Goal: Check status

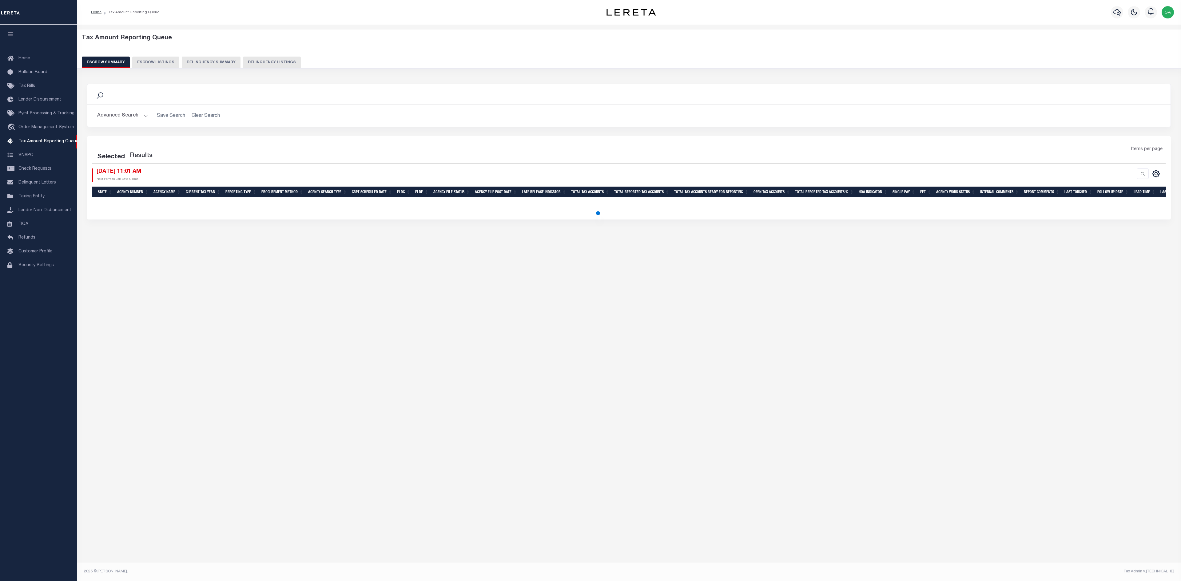
select select "100"
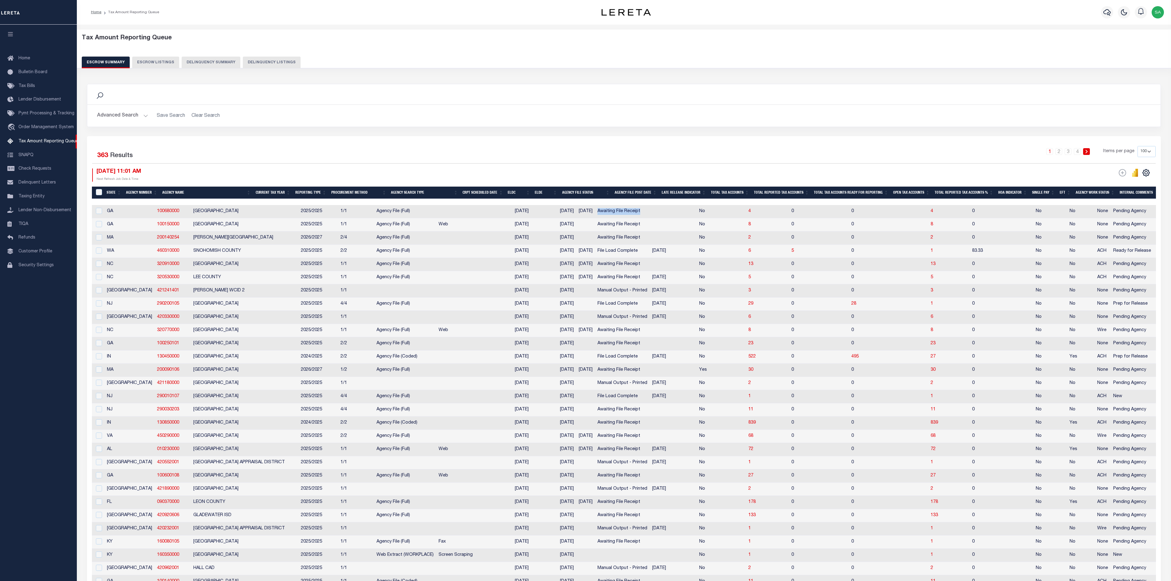
drag, startPoint x: 617, startPoint y: 213, endPoint x: 571, endPoint y: 215, distance: 46.7
click at [595, 215] on td "Awaiting File Receipt" at bounding box center [622, 211] width 55 height 13
checkbox input "true"
copy td "Awaiting File Receipt"
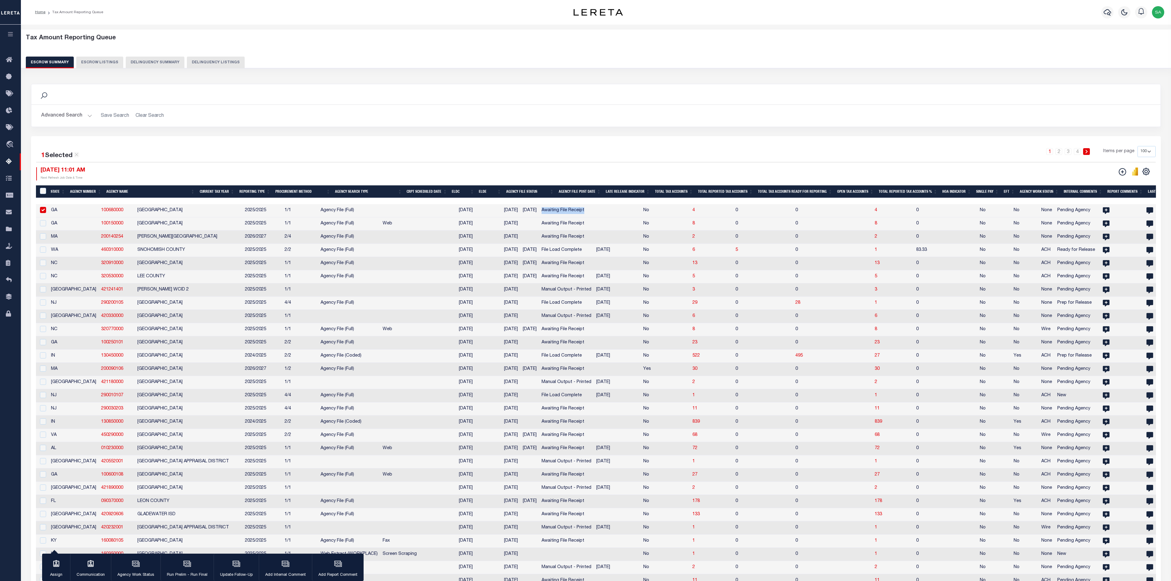
click at [85, 115] on button "Advanced Search" at bounding box center [66, 116] width 51 height 12
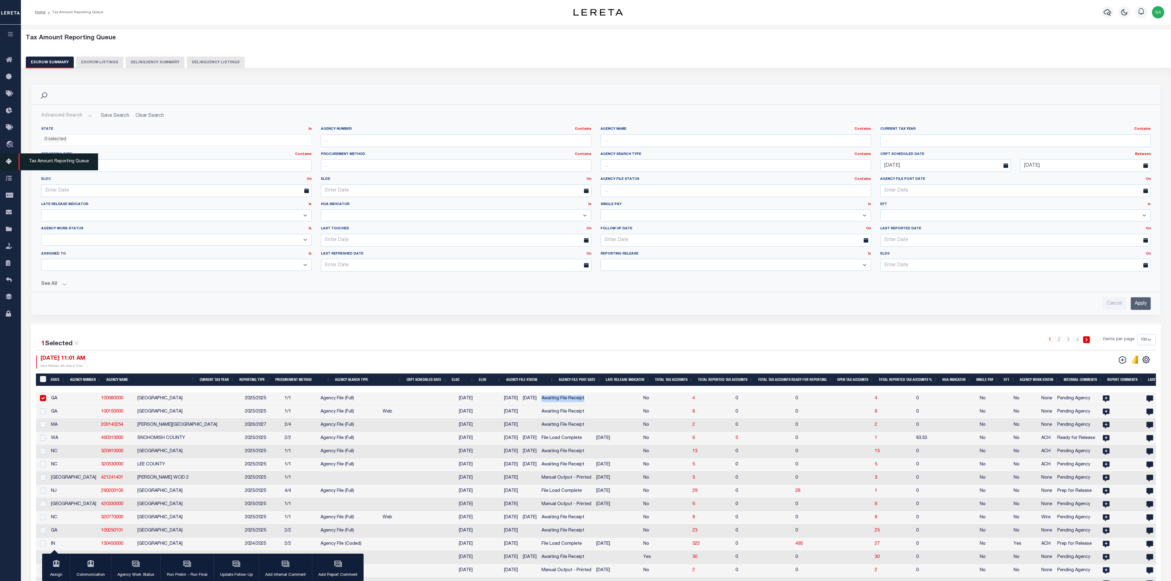
click at [69, 162] on span "Tax Amount Reporting Queue" at bounding box center [58, 161] width 80 height 17
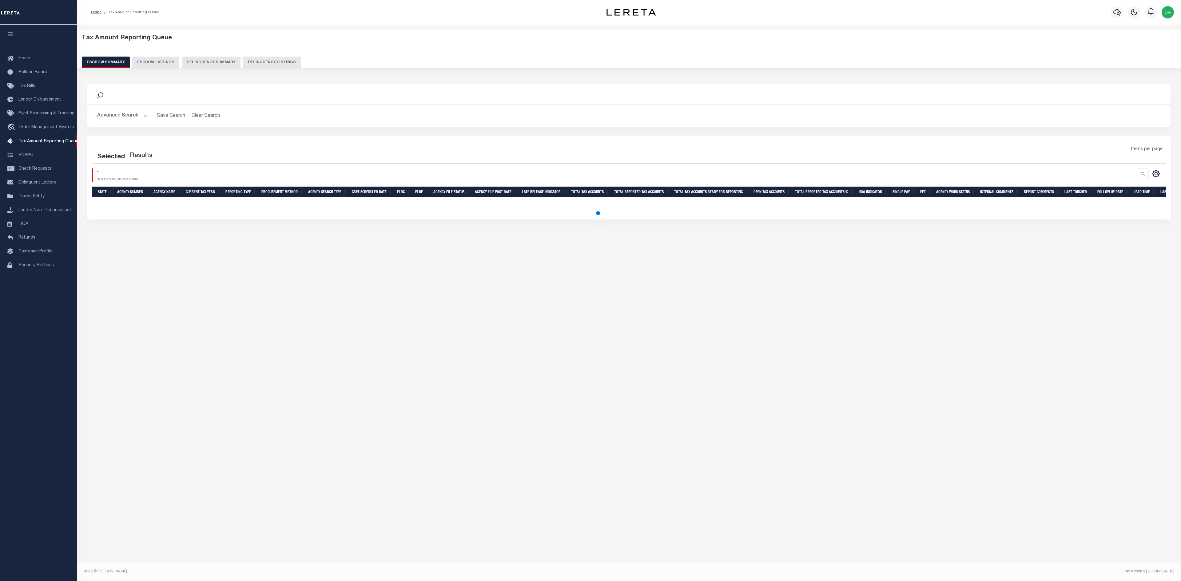
select select
select select "100"
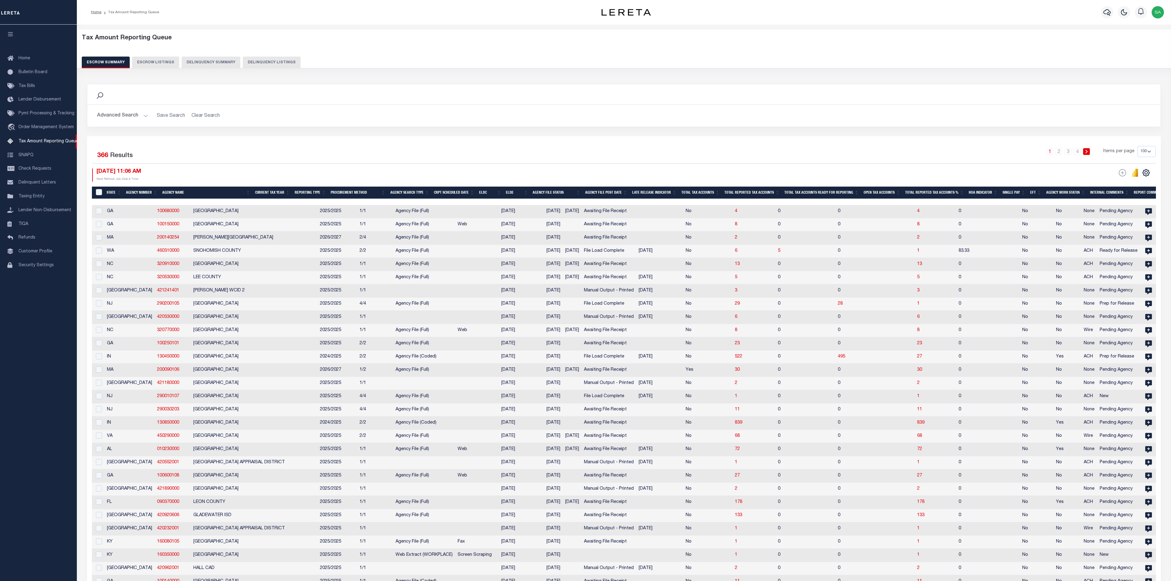
click at [139, 120] on button "Advanced Search" at bounding box center [122, 116] width 51 height 12
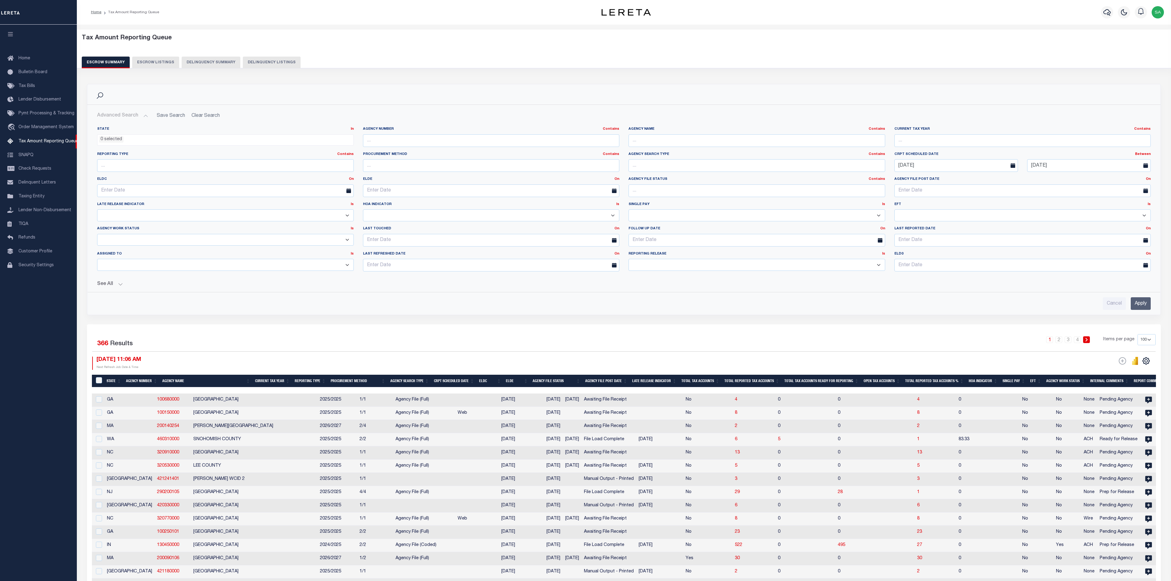
click at [118, 287] on button "See All" at bounding box center [624, 284] width 1054 height 6
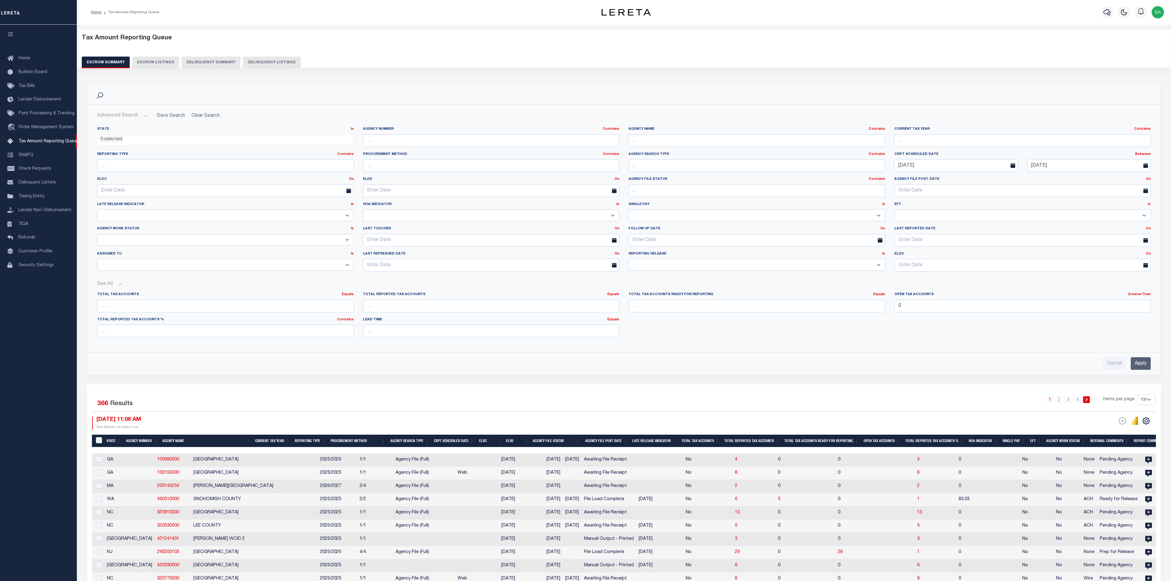
click at [1142, 370] on input "Apply" at bounding box center [1141, 363] width 20 height 13
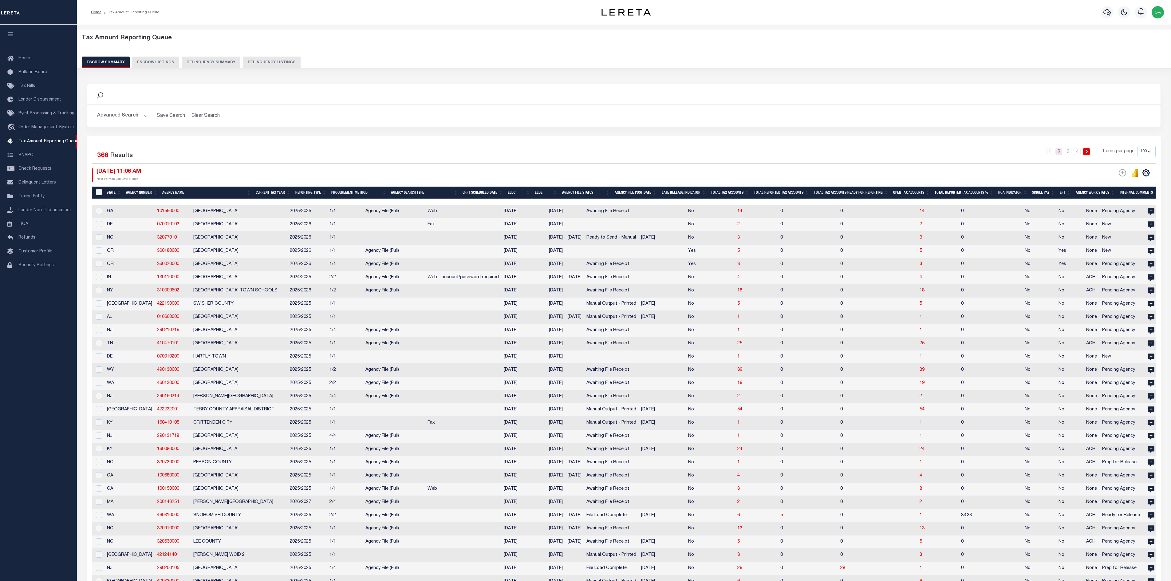
click at [1061, 155] on link "2" at bounding box center [1059, 151] width 7 height 7
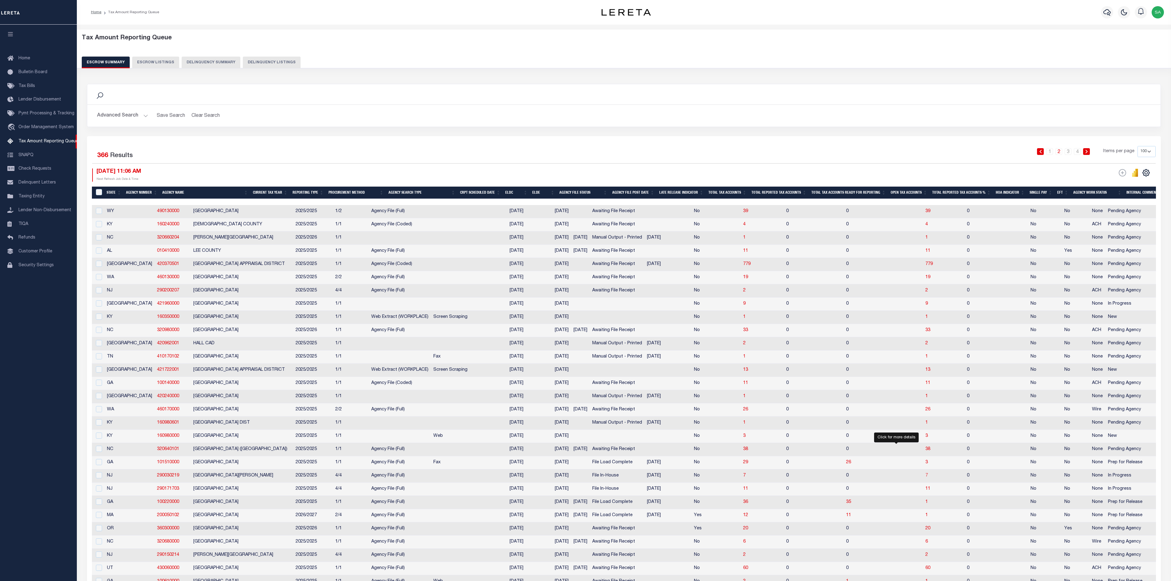
click at [926, 478] on span "7" at bounding box center [927, 475] width 2 height 4
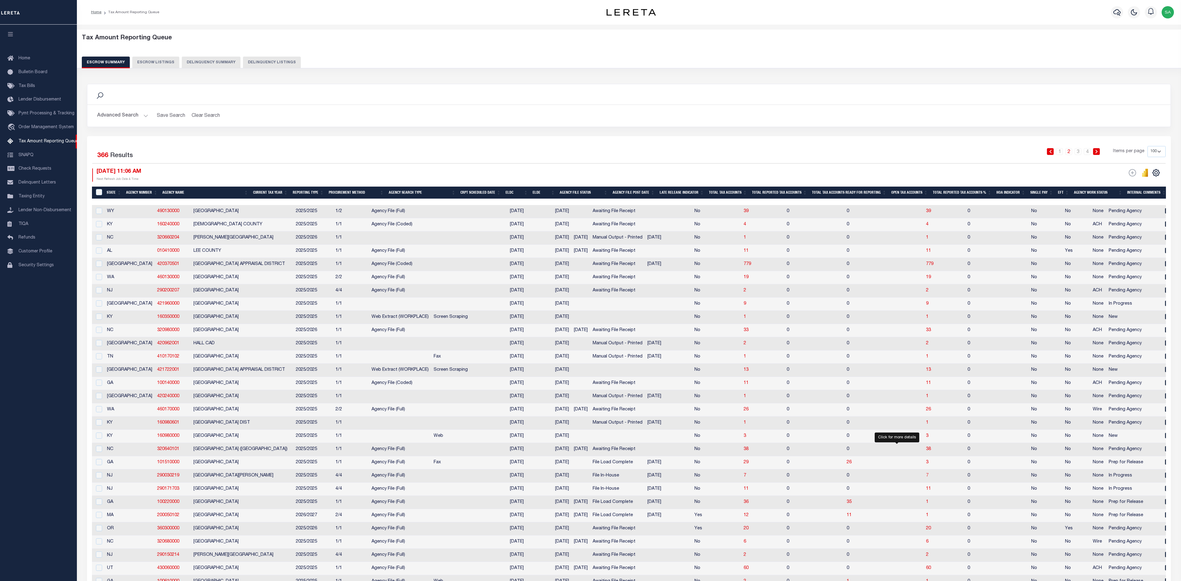
select select "100"
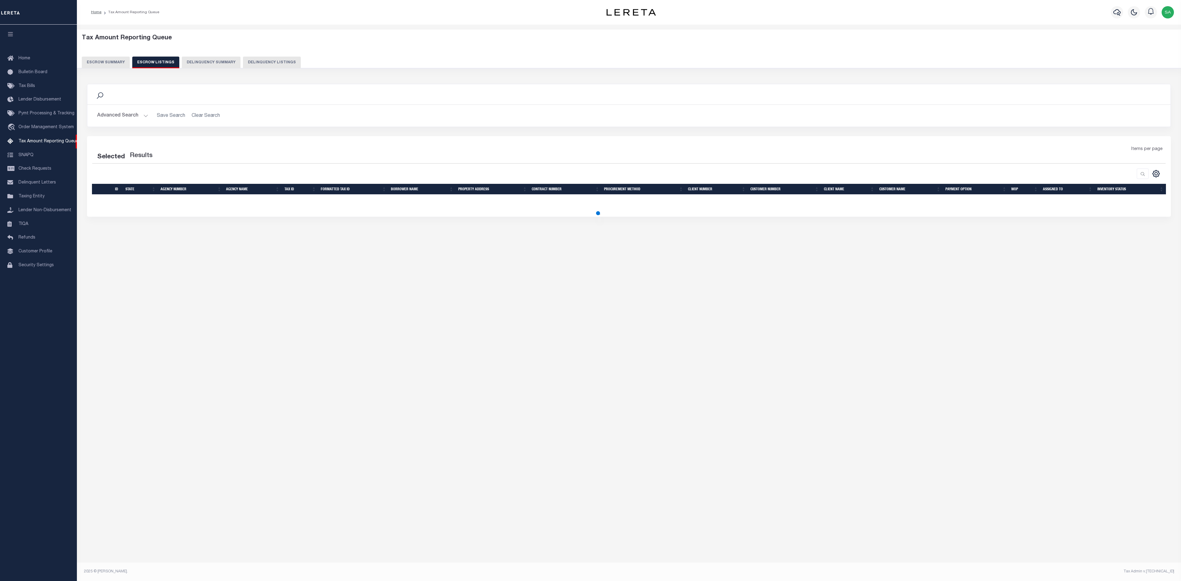
select select "100"
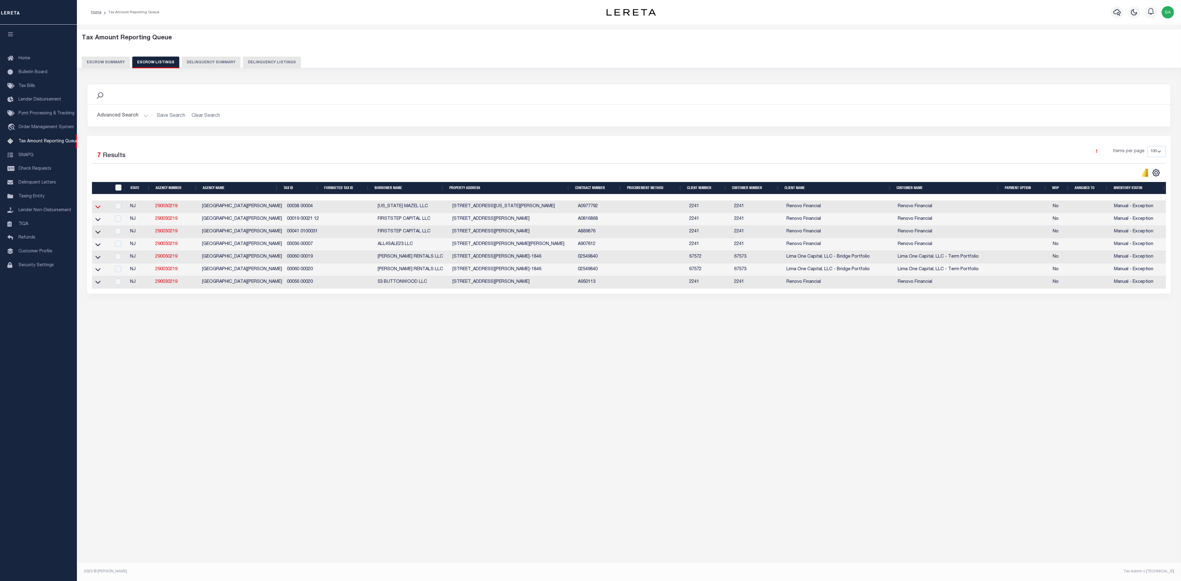
click at [99, 208] on icon at bounding box center [97, 207] width 5 height 6
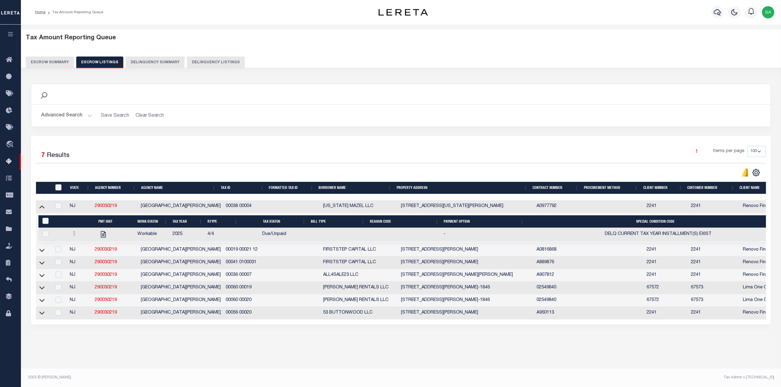
drag, startPoint x: 506, startPoint y: 328, endPoint x: 599, endPoint y: 329, distance: 93.2
click at [599, 325] on div "Selected 7 Results 1 Items per page 10 25 50 100 500" at bounding box center [401, 230] width 740 height 188
click at [561, 343] on div "Search Advanced Search Save Search Clear Search In In AK AL AR AZ CA CO CT" at bounding box center [401, 210] width 748 height 265
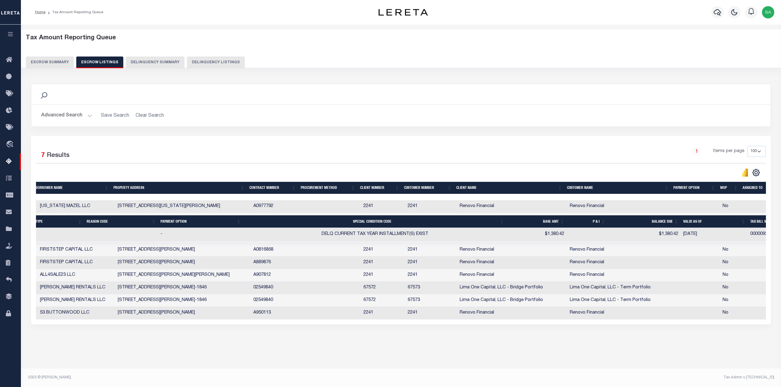
scroll to position [0, 291]
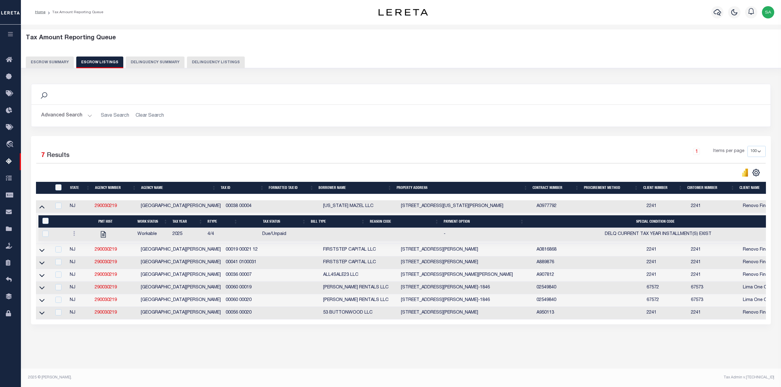
drag, startPoint x: 39, startPoint y: 207, endPoint x: 42, endPoint y: 213, distance: 6.9
click at [39, 207] on link at bounding box center [41, 206] width 7 height 4
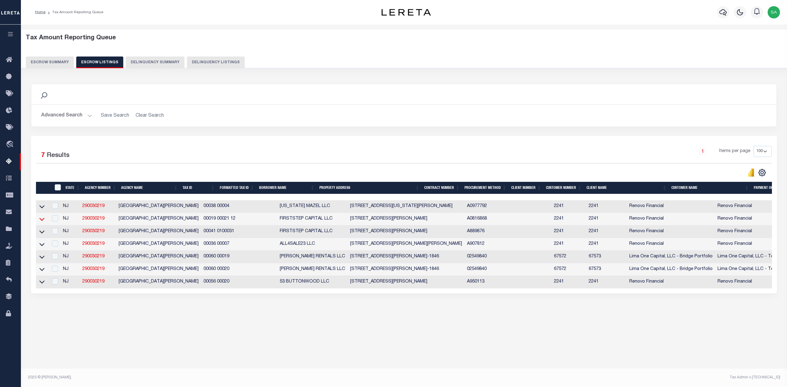
click at [42, 221] on icon at bounding box center [41, 219] width 5 height 6
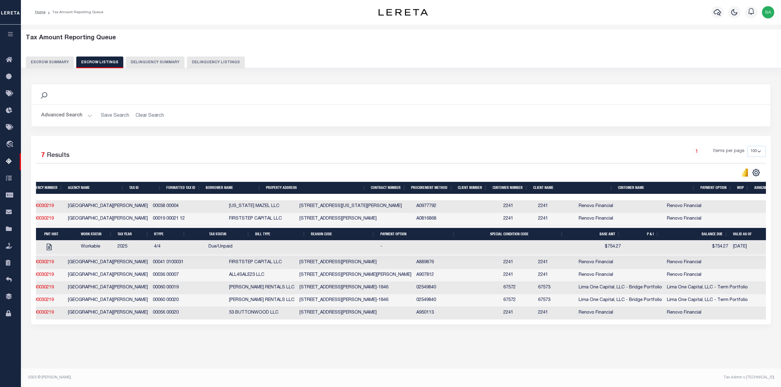
scroll to position [0, 0]
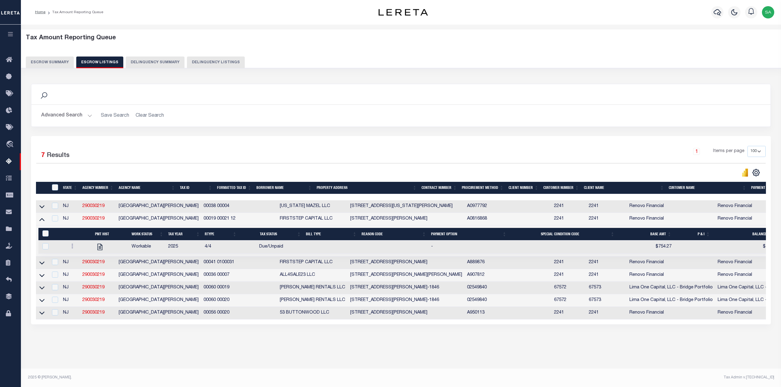
click at [61, 63] on button "Escrow Summary" at bounding box center [50, 63] width 48 height 12
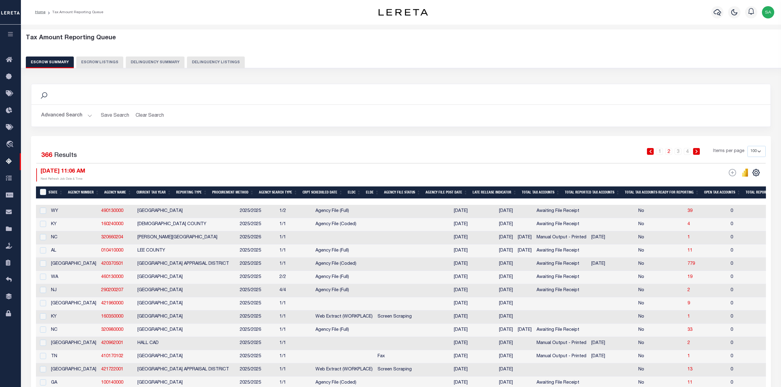
click at [557, 159] on div "1 2 3 4 Items per page 10 25 50 100 500" at bounding box center [493, 154] width 545 height 16
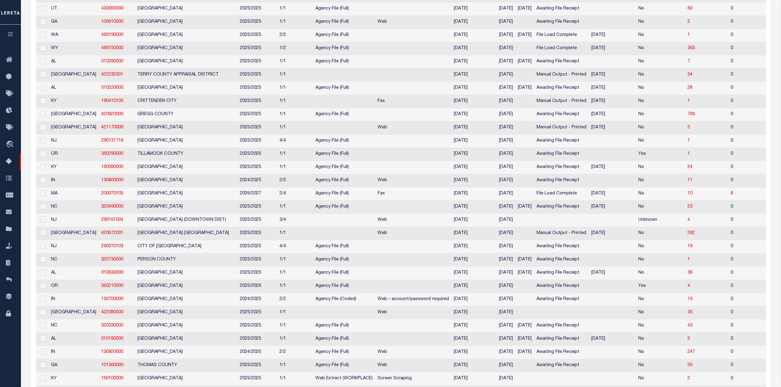
scroll to position [574, 0]
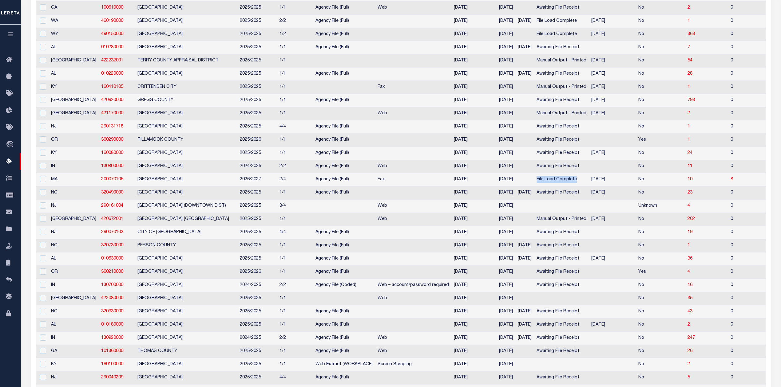
drag, startPoint x: 512, startPoint y: 200, endPoint x: 555, endPoint y: 197, distance: 42.8
click at [555, 187] on td "File Load Complete" at bounding box center [561, 179] width 55 height 13
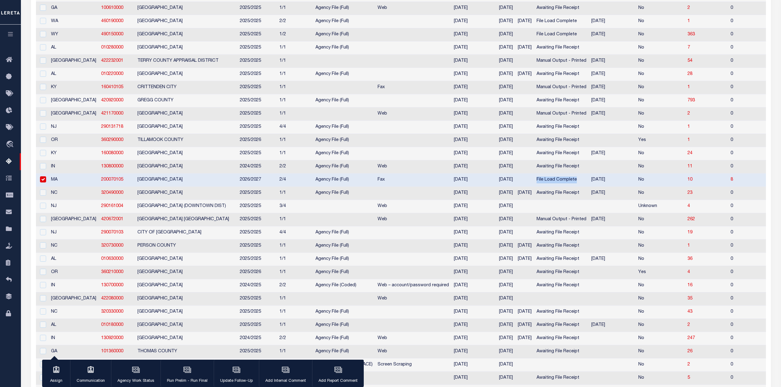
click at [538, 187] on td "File Load Complete" at bounding box center [561, 180] width 55 height 13
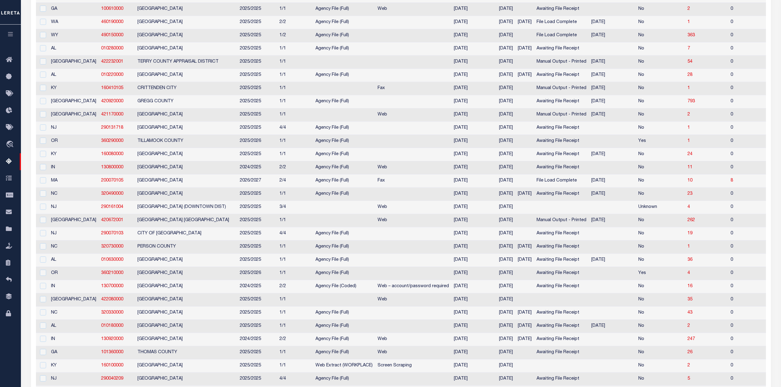
scroll to position [574, 0]
drag, startPoint x: 511, startPoint y: 200, endPoint x: 553, endPoint y: 202, distance: 41.5
click at [553, 187] on td "File Load Complete" at bounding box center [561, 179] width 55 height 13
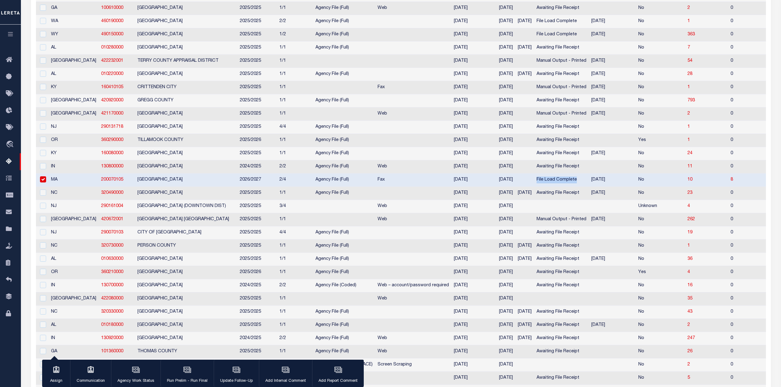
copy td "File Load Complete"
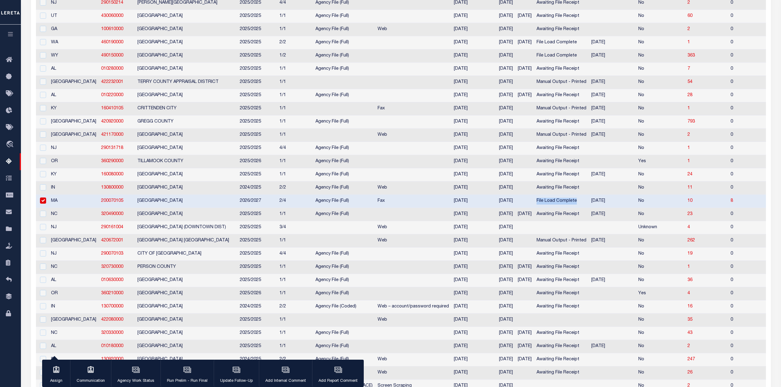
scroll to position [532, 0]
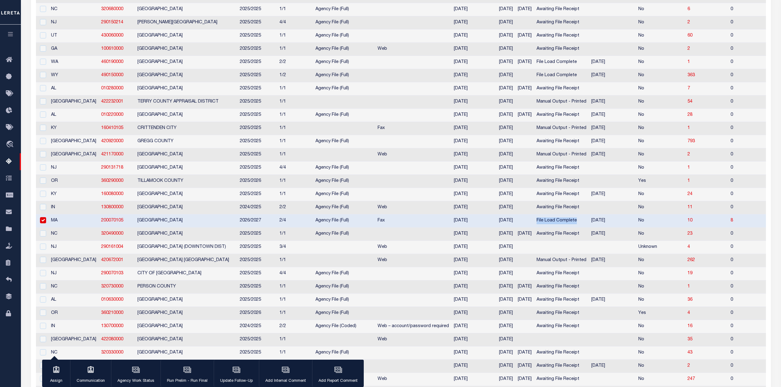
click at [534, 228] on td "File Load Complete" at bounding box center [561, 221] width 55 height 13
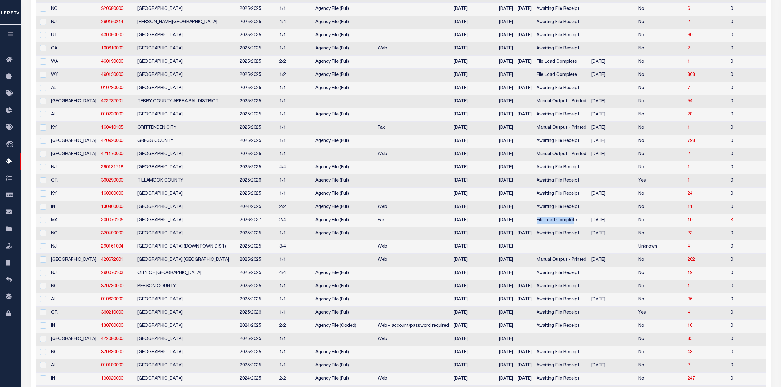
drag, startPoint x: 509, startPoint y: 240, endPoint x: 550, endPoint y: 239, distance: 40.3
click at [550, 228] on td "File Load Complete" at bounding box center [561, 220] width 55 height 13
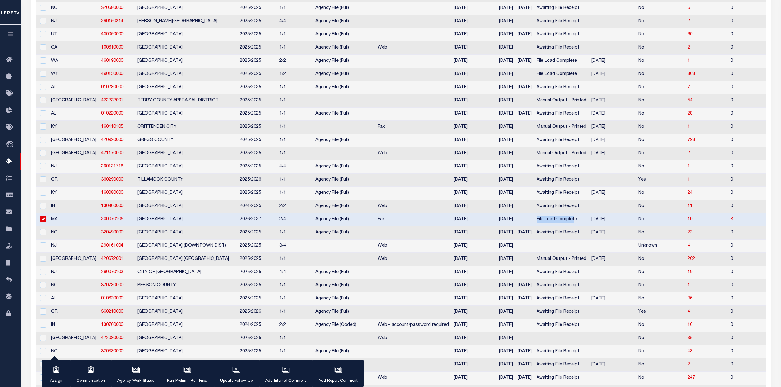
scroll to position [532, 0]
click at [551, 228] on td "File Load Complete" at bounding box center [561, 221] width 55 height 13
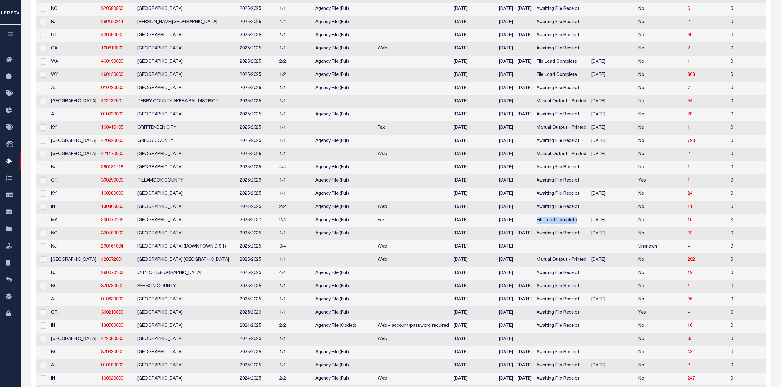
drag, startPoint x: 553, startPoint y: 240, endPoint x: 511, endPoint y: 243, distance: 41.6
click at [534, 228] on td "File Load Complete" at bounding box center [561, 220] width 55 height 13
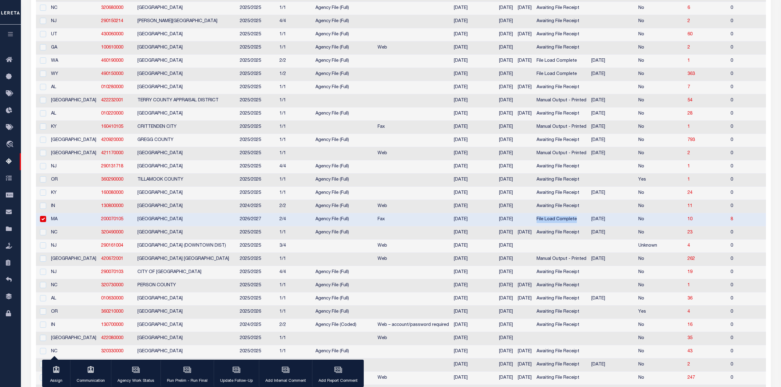
scroll to position [532, 0]
copy td "File Load Complete"
click at [42, 224] on input "checkbox" at bounding box center [43, 220] width 6 height 6
checkbox input "false"
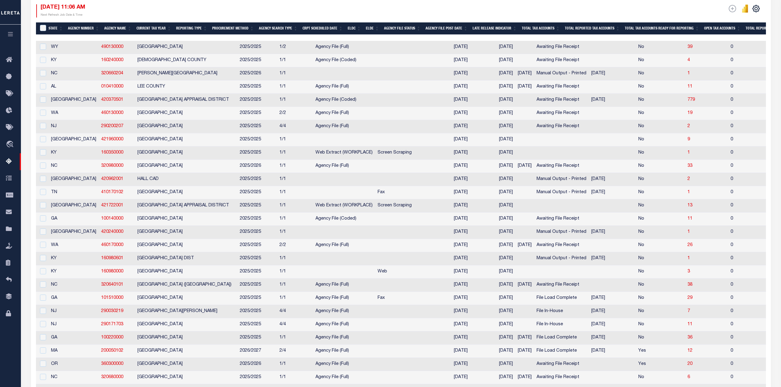
scroll to position [164, 0]
drag, startPoint x: 544, startPoint y: 323, endPoint x: 509, endPoint y: 321, distance: 35.1
click at [509, 319] on tr "NJ 290030219 [GEOGRAPHIC_DATA][PERSON_NAME] 2025/2025 4/4 Agency File (Full) [D…" at bounding box center [746, 312] width 1420 height 13
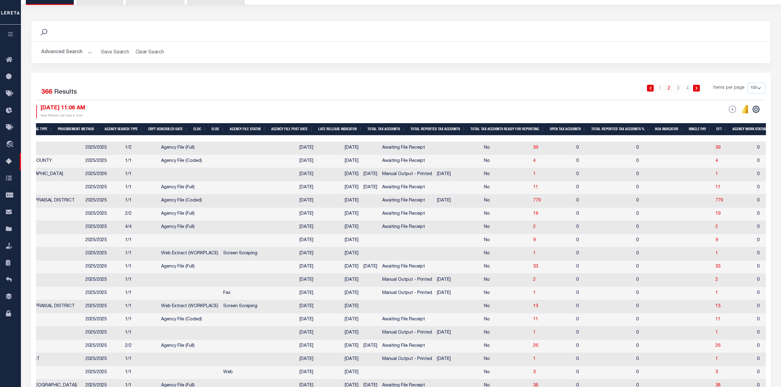
scroll to position [0, 0]
